Goal: Information Seeking & Learning: Compare options

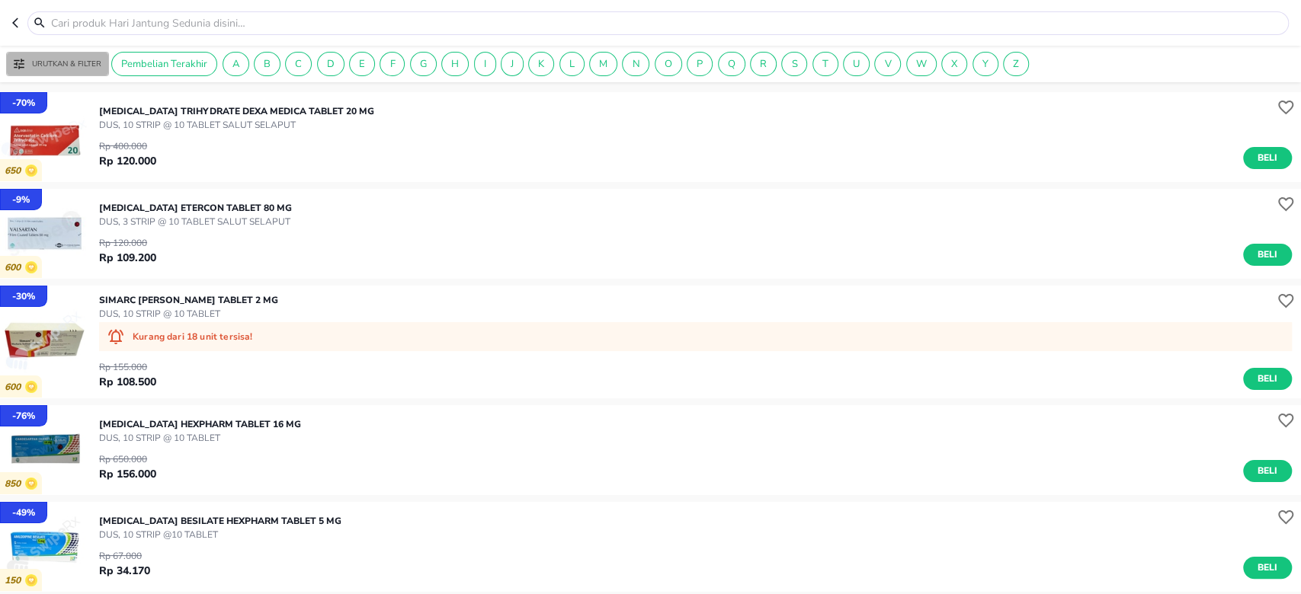
click at [36, 56] on button "Urutkan & Filter" at bounding box center [57, 64] width 103 height 24
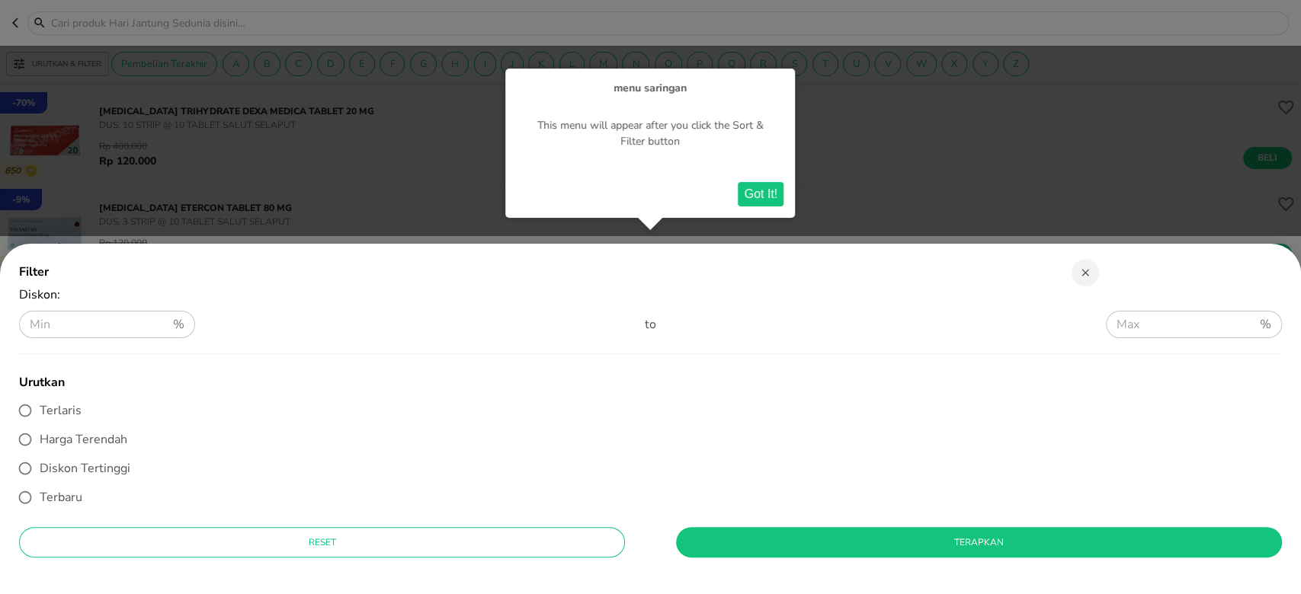
click at [61, 474] on span "Diskon Tertinggi" at bounding box center [85, 468] width 91 height 17
click at [40, 474] on input "Diskon Tertinggi" at bounding box center [25, 468] width 29 height 29
radio input "true"
click at [813, 531] on button "Terapkan" at bounding box center [979, 542] width 606 height 30
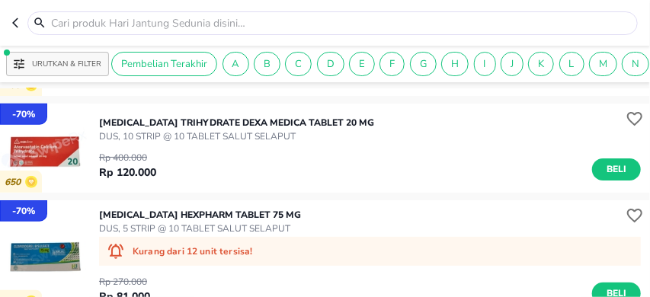
scroll to position [457, 0]
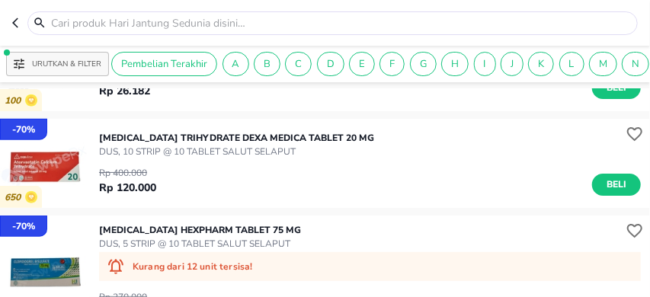
click at [40, 62] on p "Urutkan & Filter" at bounding box center [66, 64] width 69 height 11
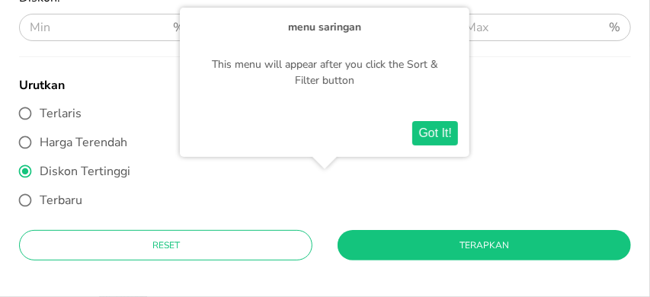
click at [56, 111] on span "Terlaris" at bounding box center [61, 113] width 42 height 17
click at [40, 111] on input "Terlaris" at bounding box center [25, 113] width 29 height 29
radio input "true"
click at [445, 134] on button "Got It!" at bounding box center [435, 133] width 46 height 24
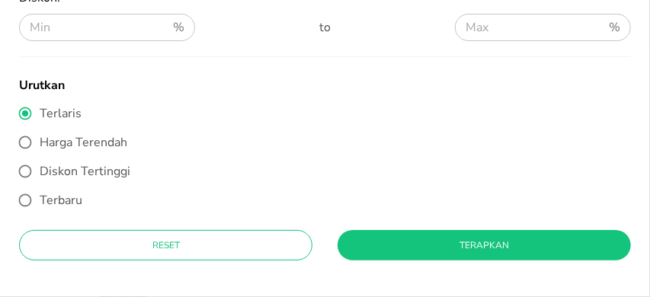
click at [453, 251] on span "Terapkan" at bounding box center [484, 246] width 269 height 16
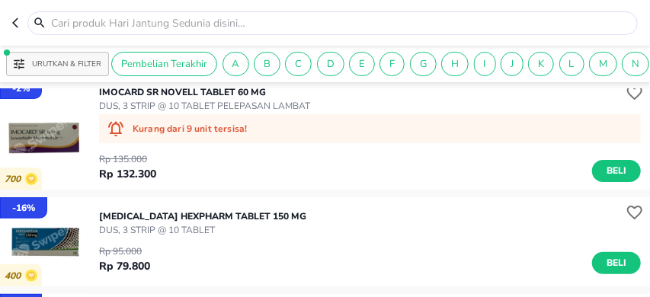
scroll to position [2286, 0]
